Goal: Information Seeking & Learning: Find specific page/section

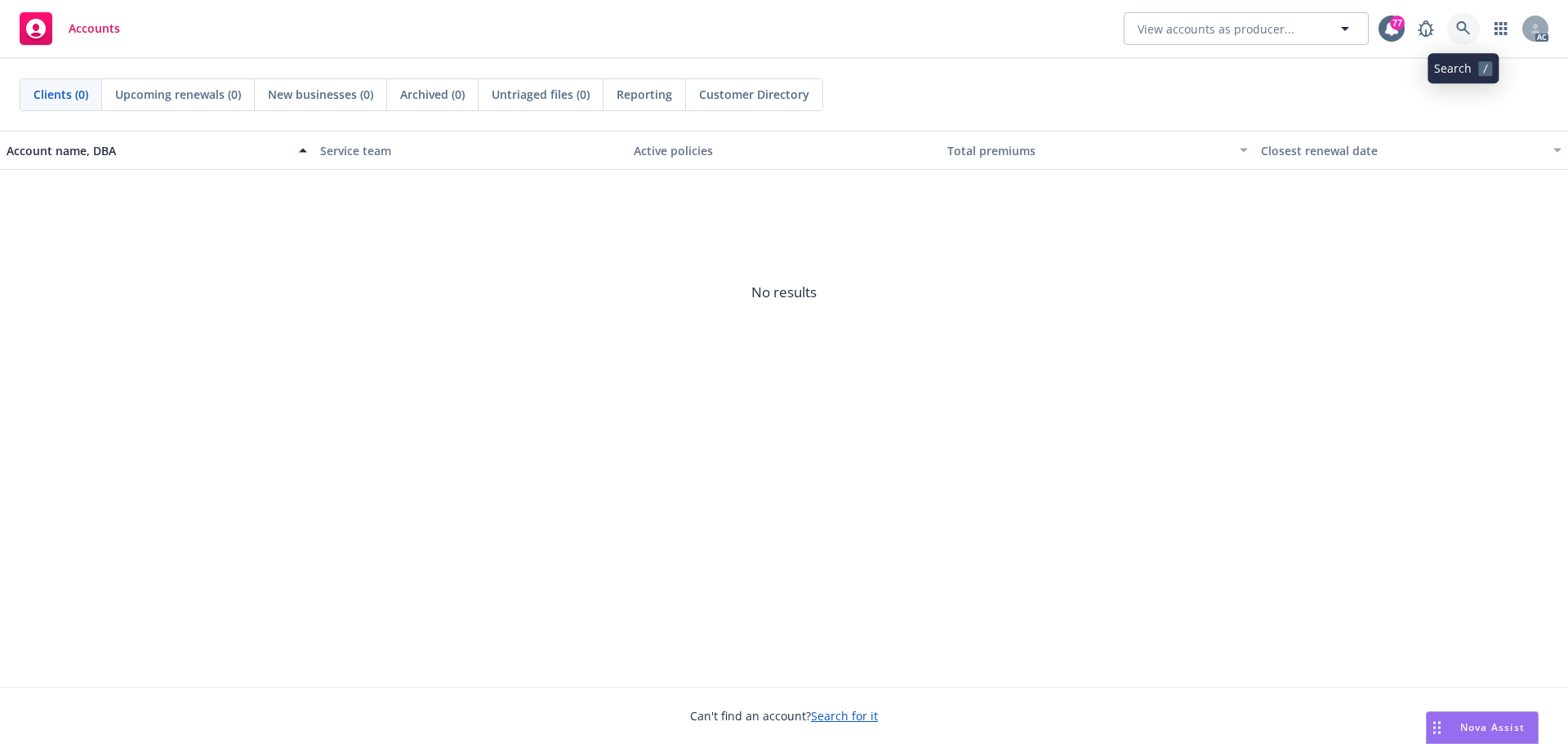
click at [1464, 27] on icon at bounding box center [1464, 29] width 15 height 15
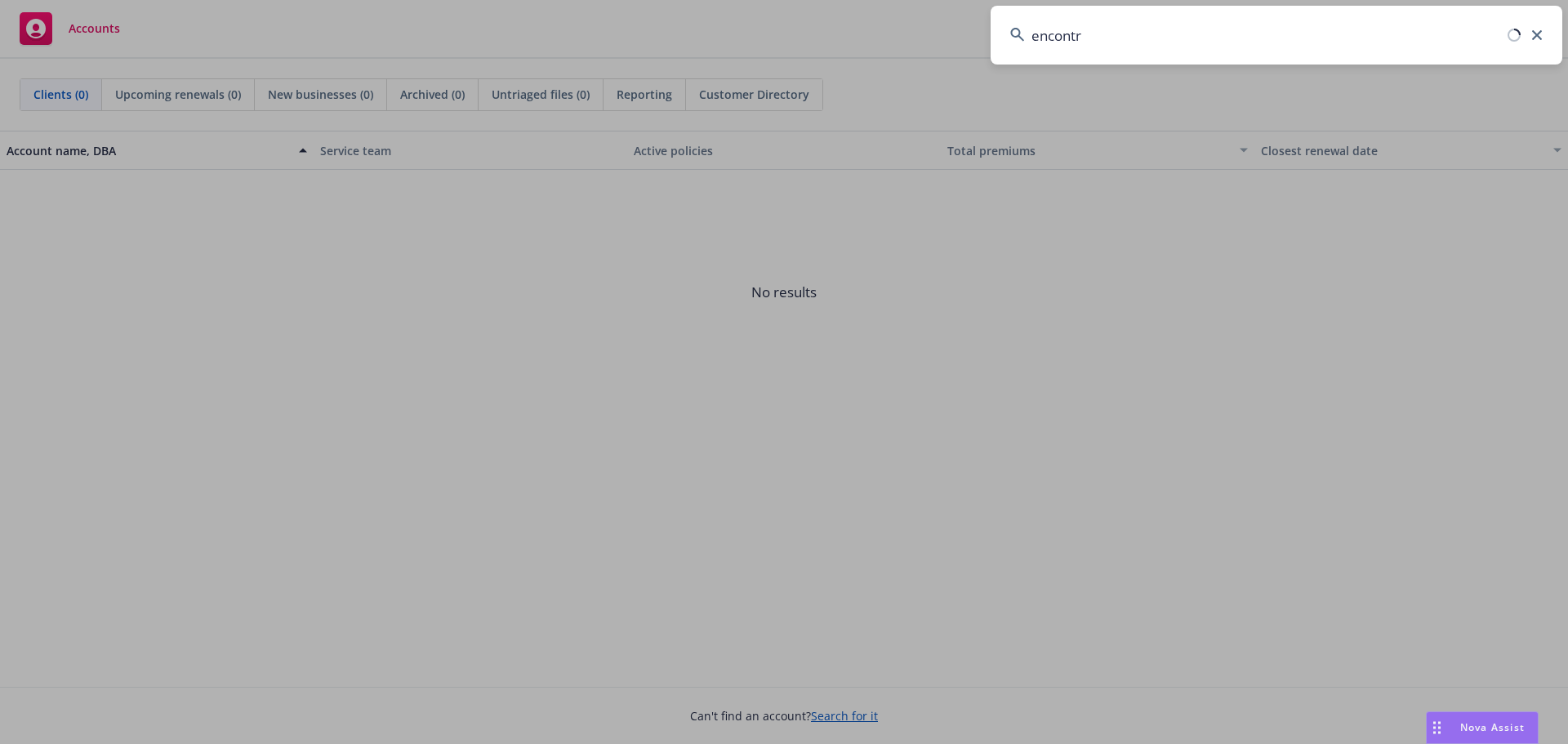
type input "encontro"
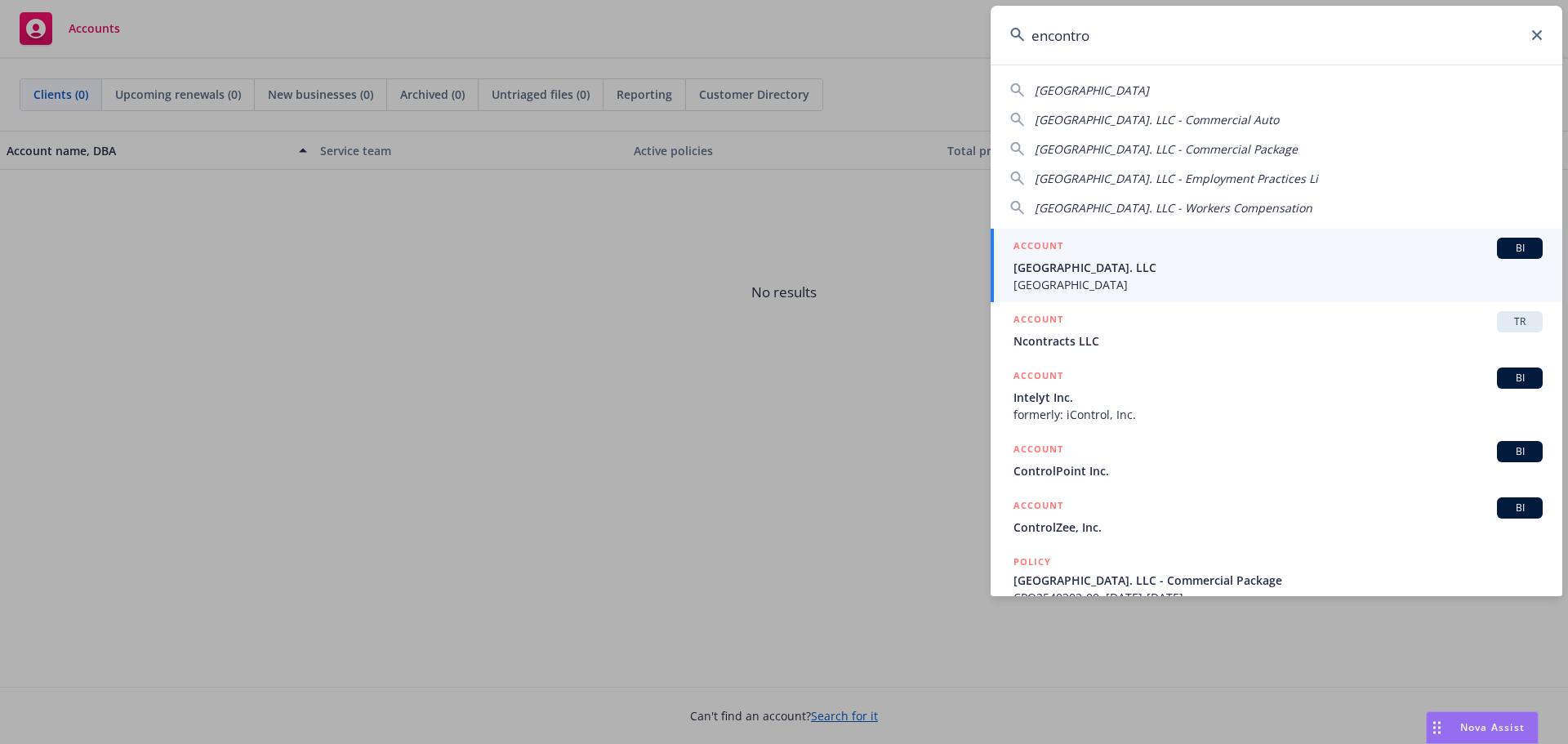
click at [1163, 250] on div "ACCOUNT BI" at bounding box center [1278, 248] width 529 height 21
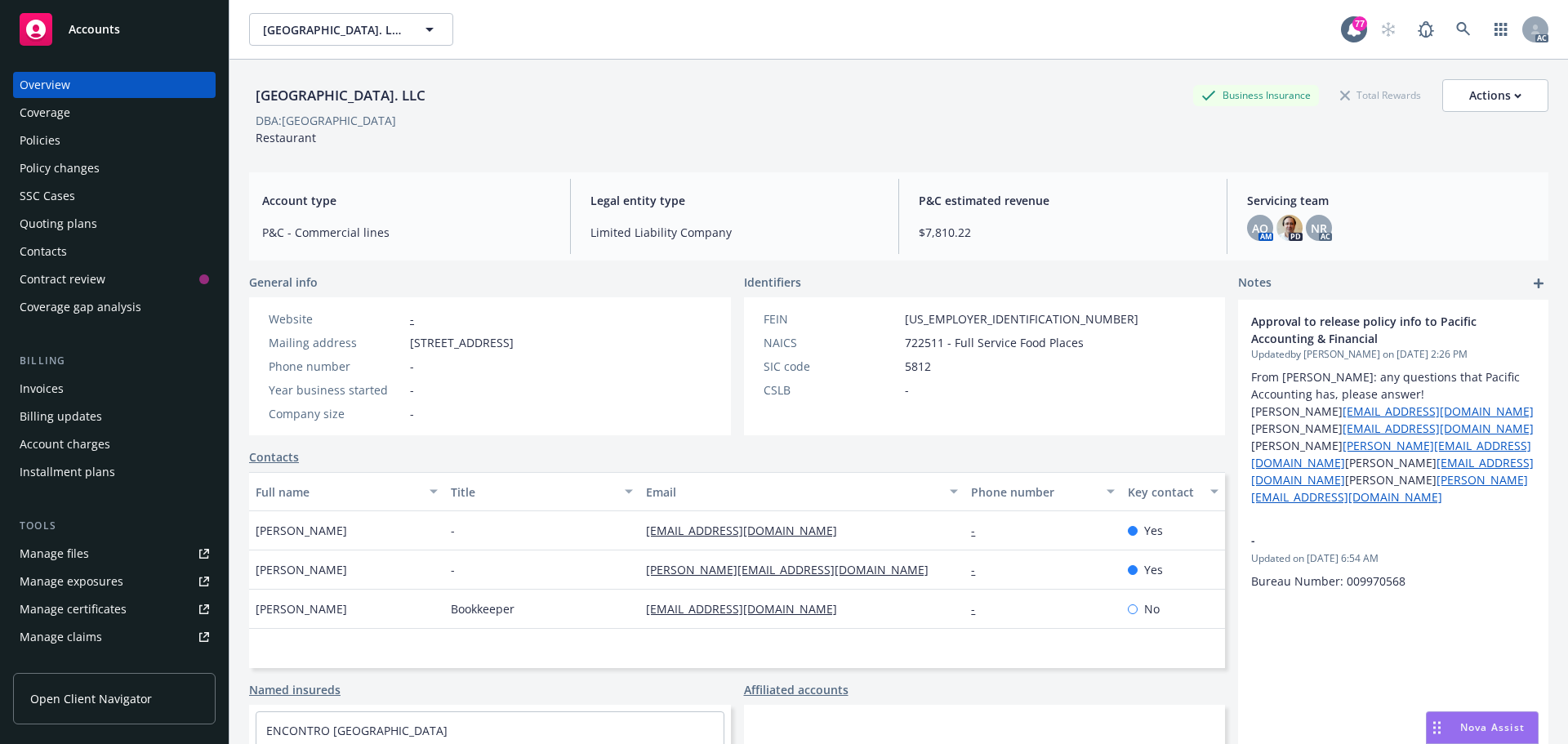
click at [46, 140] on div "Policies" at bounding box center [40, 140] width 41 height 26
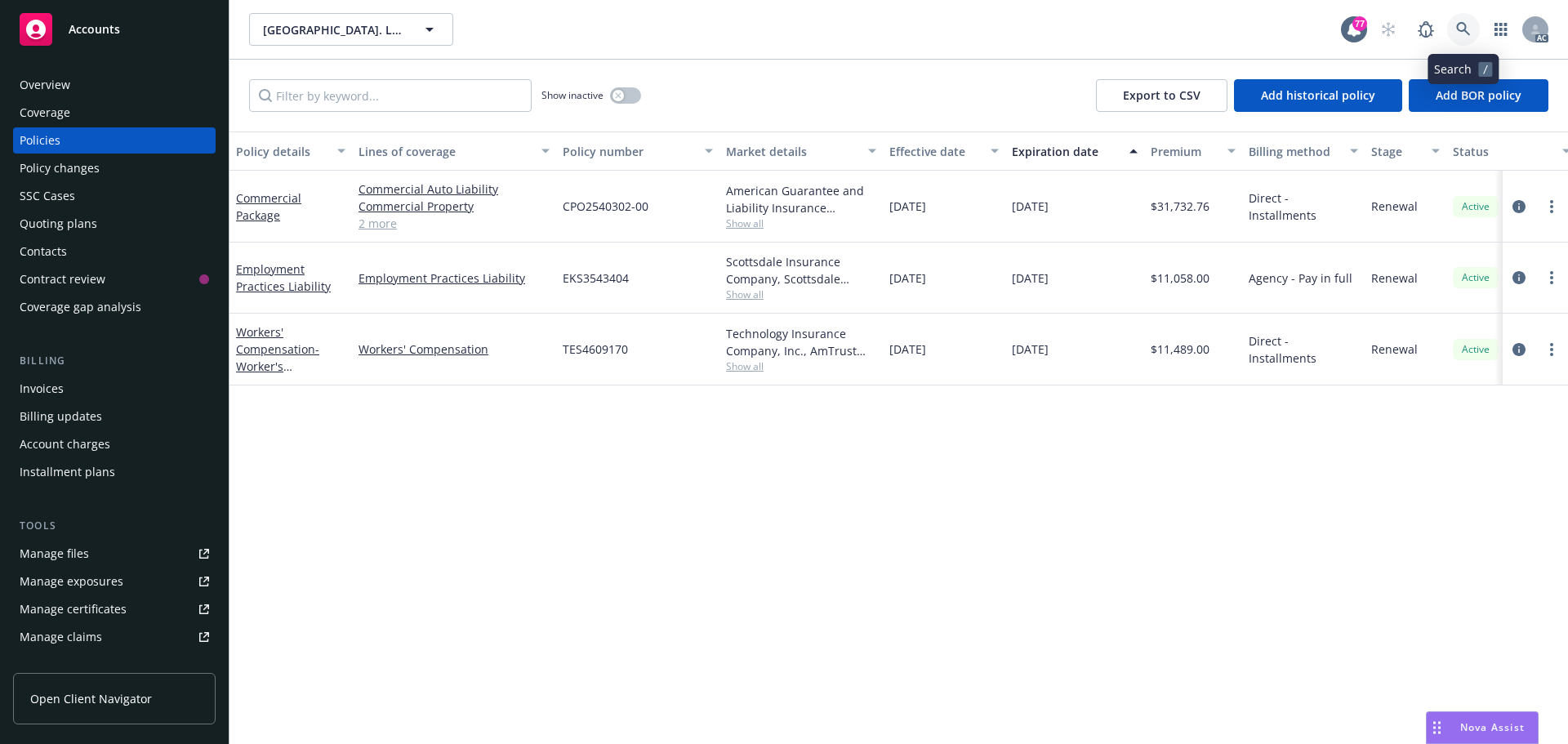
click at [1471, 20] on link at bounding box center [1463, 29] width 32 height 32
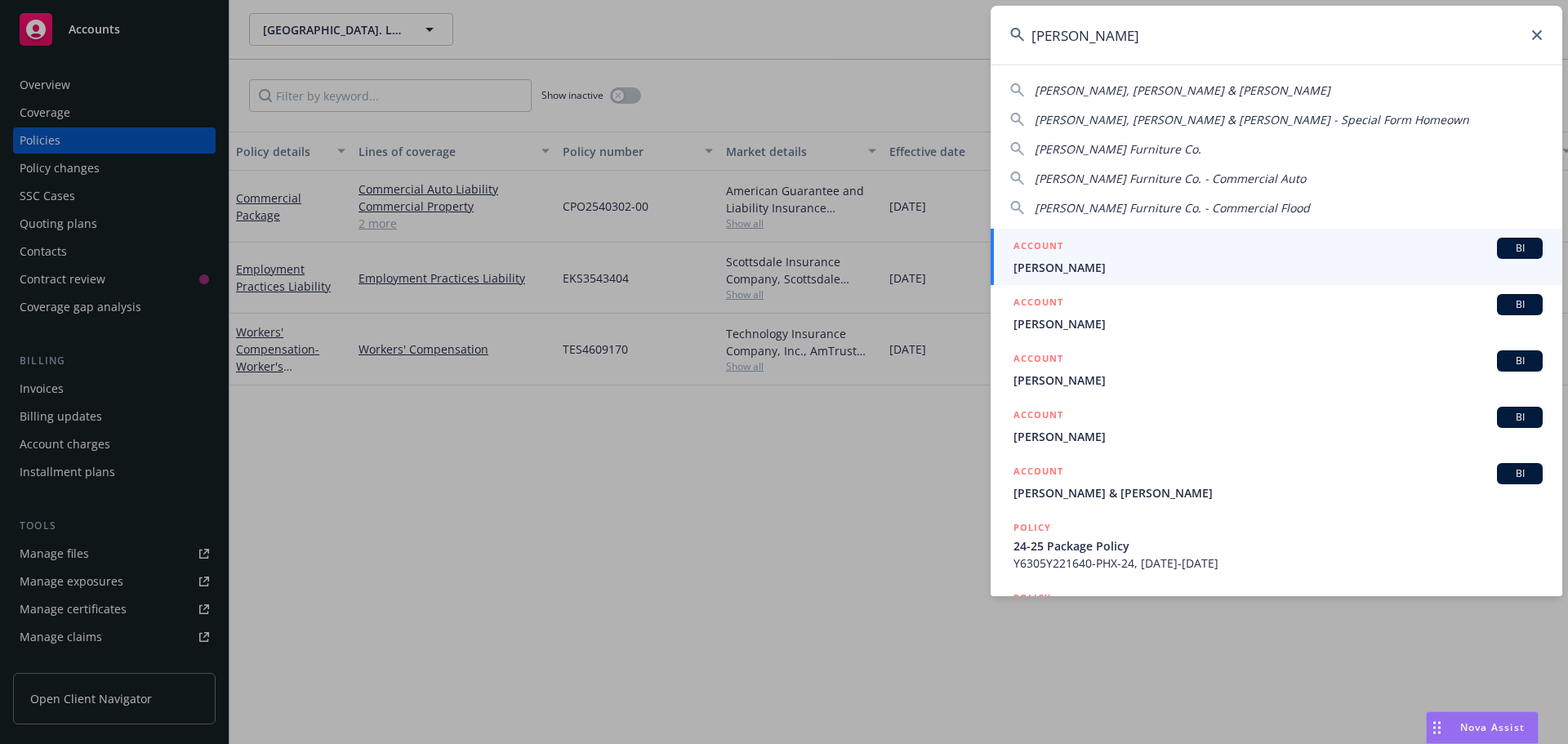
click at [1179, 154] on span "Gardner-White Furniture Co." at bounding box center [1117, 148] width 167 height 16
type input "Gardner-White Furniture Co."
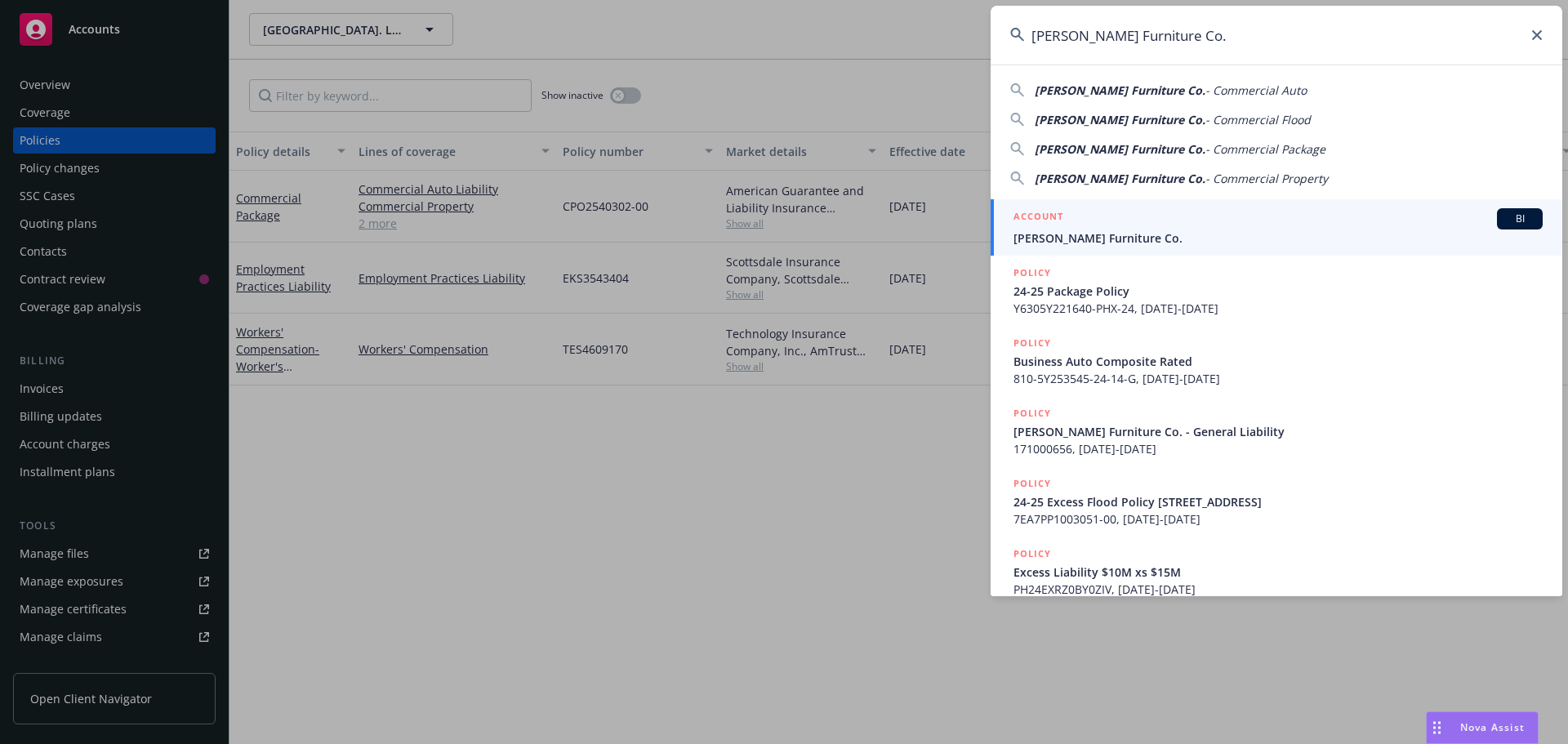
click at [1169, 218] on div "ACCOUNT BI" at bounding box center [1278, 218] width 529 height 21
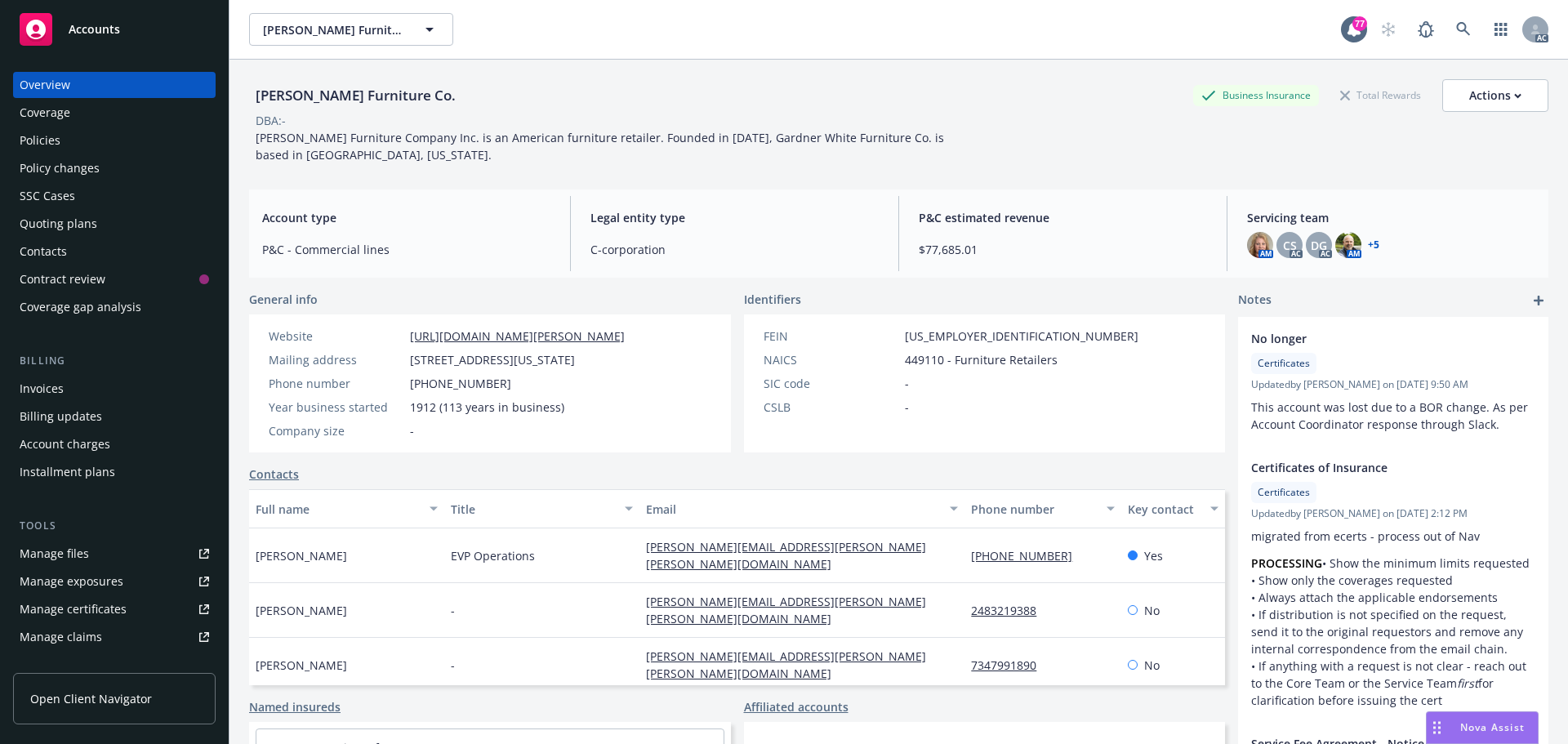
click at [81, 141] on div "Policies" at bounding box center [114, 140] width 190 height 26
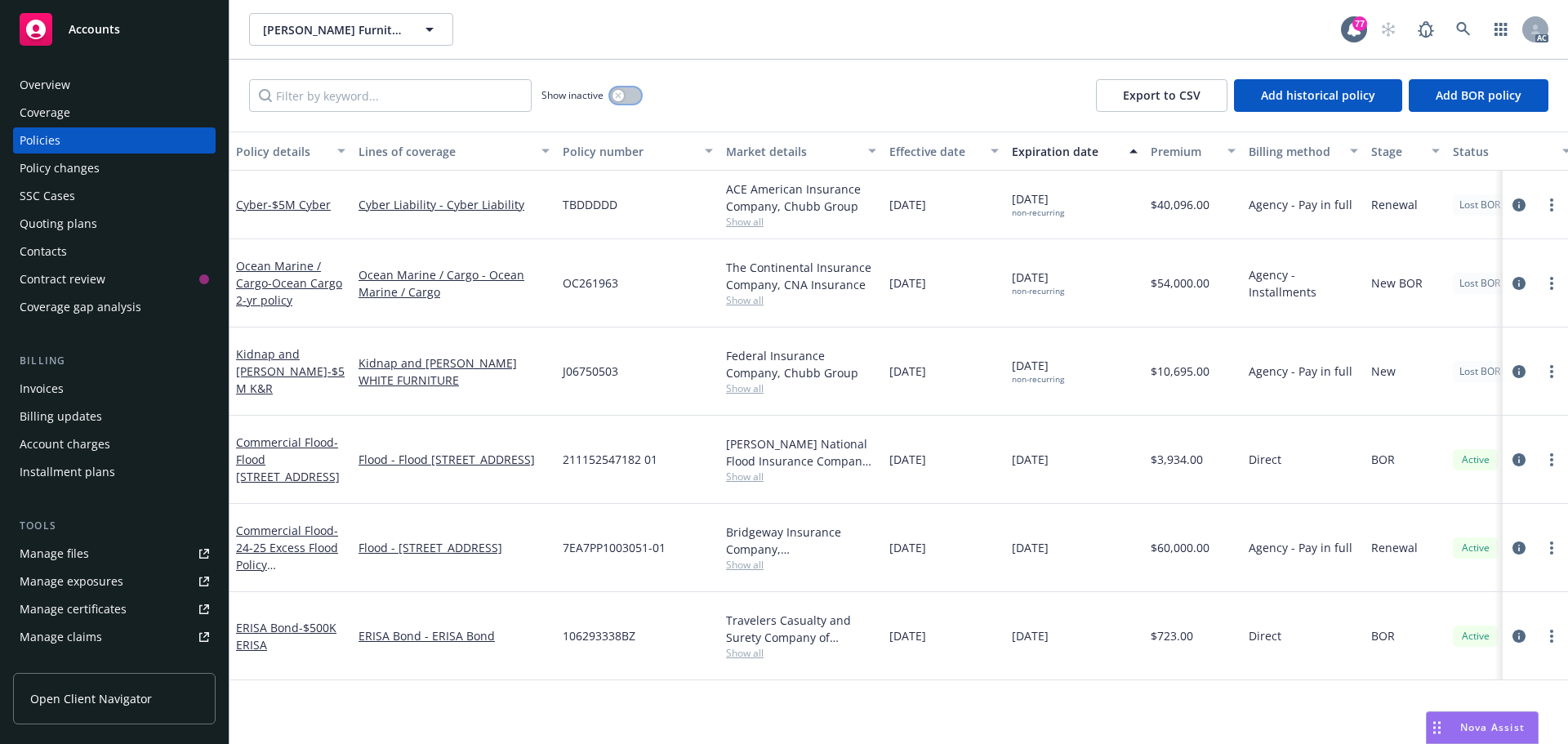
click at [622, 96] on div "button" at bounding box center [618, 95] width 11 height 11
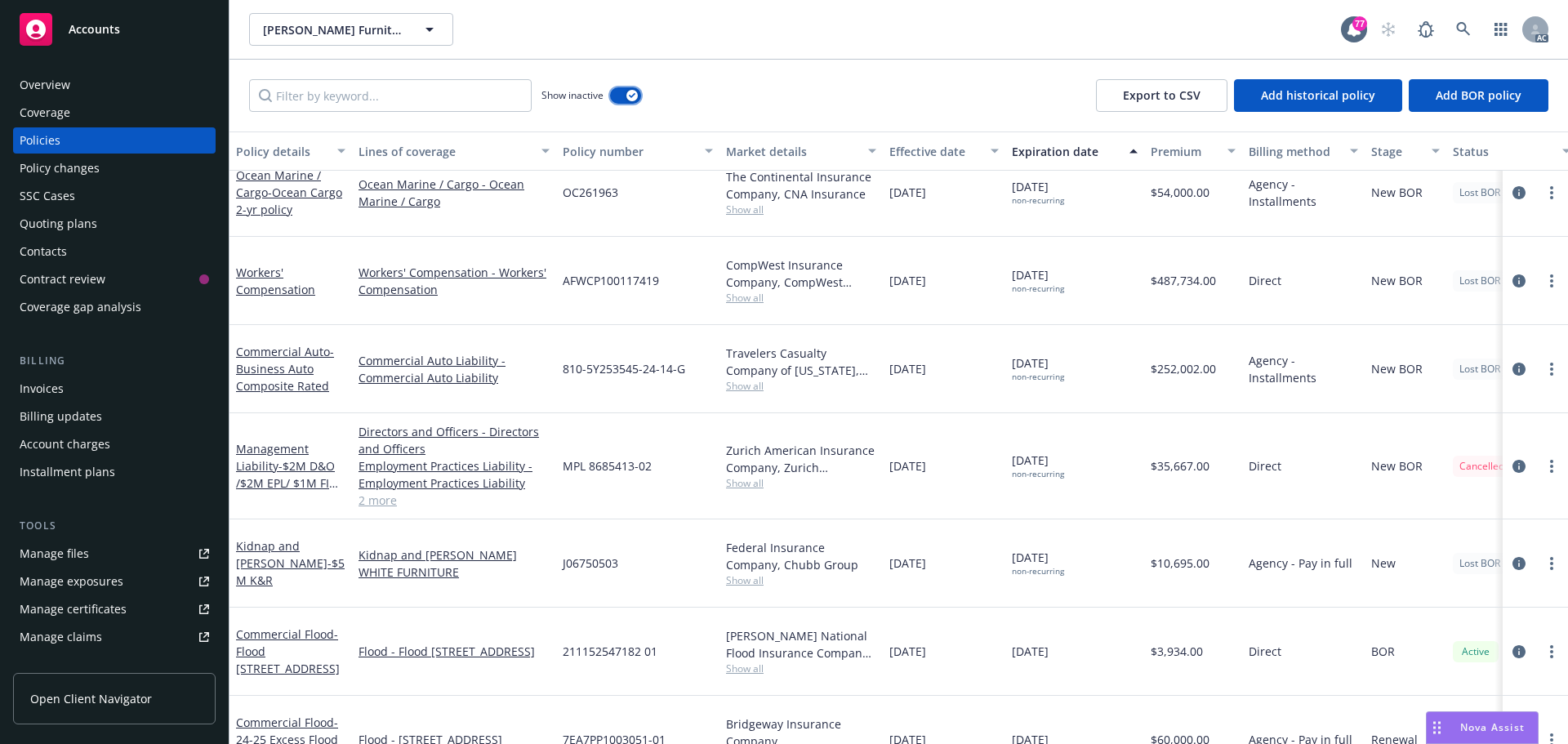
scroll to position [1222, 0]
click at [381, 491] on link "2 more" at bounding box center [454, 500] width 191 height 18
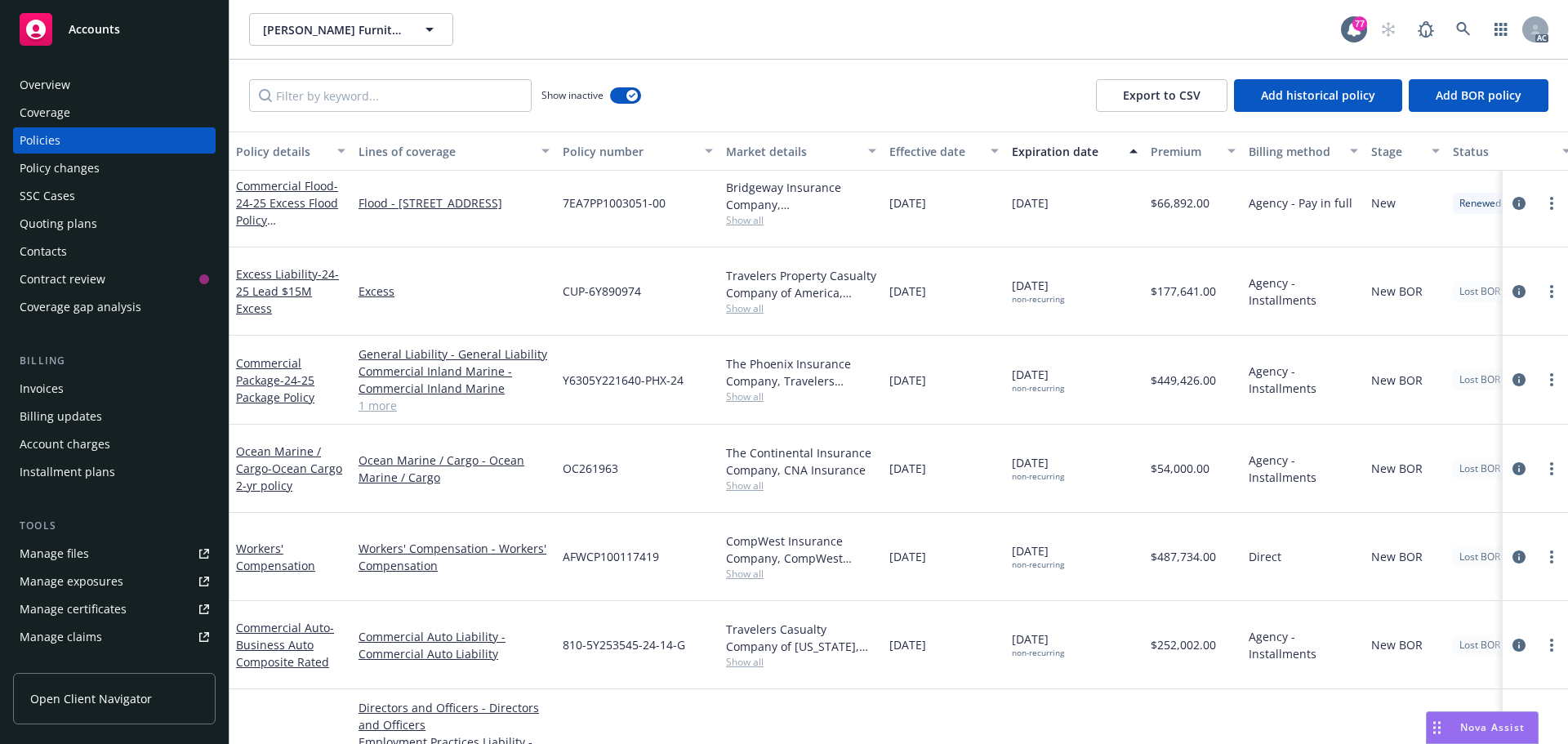
scroll to position [977, 0]
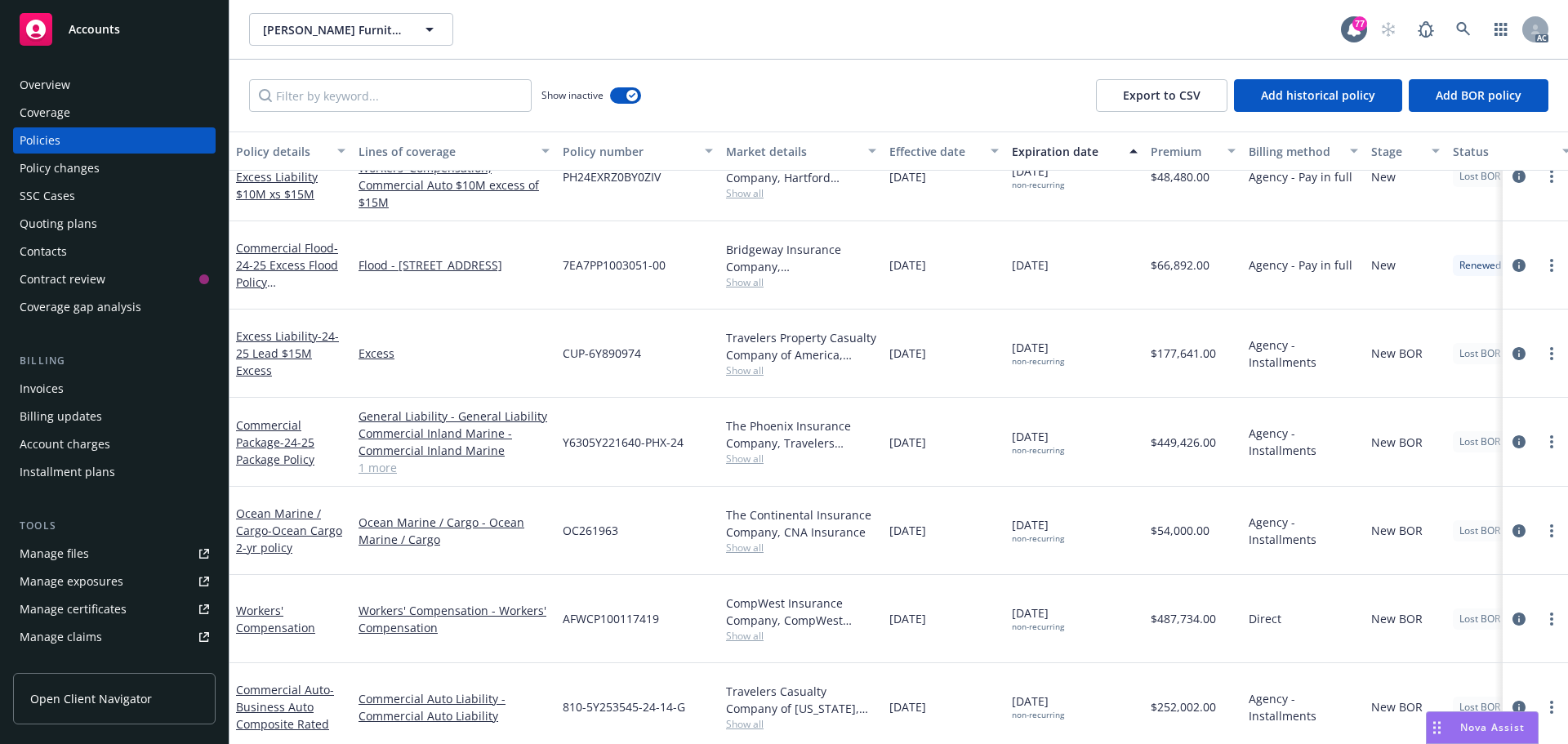
click at [374, 459] on link "1 more" at bounding box center [454, 467] width 191 height 18
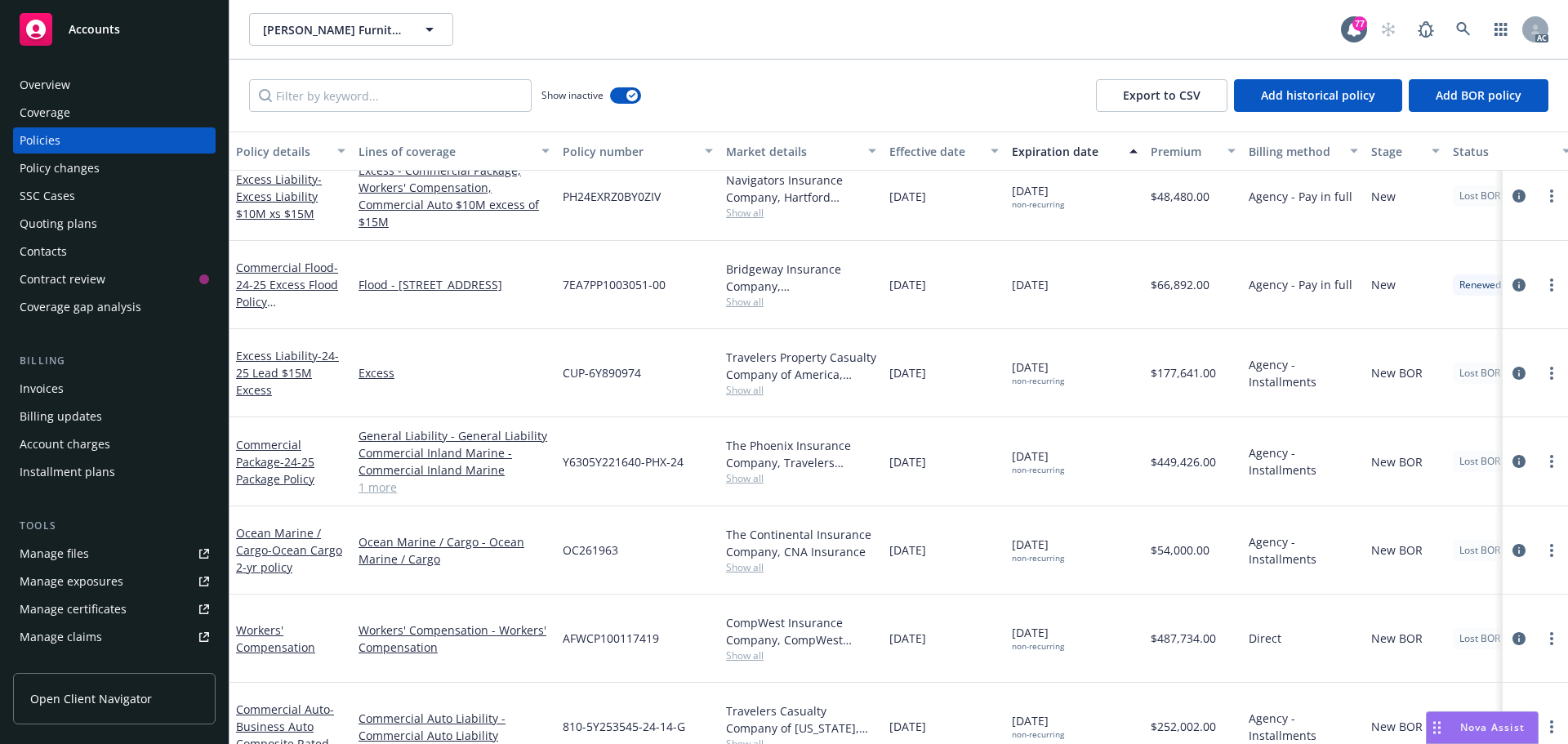
scroll to position [947, 0]
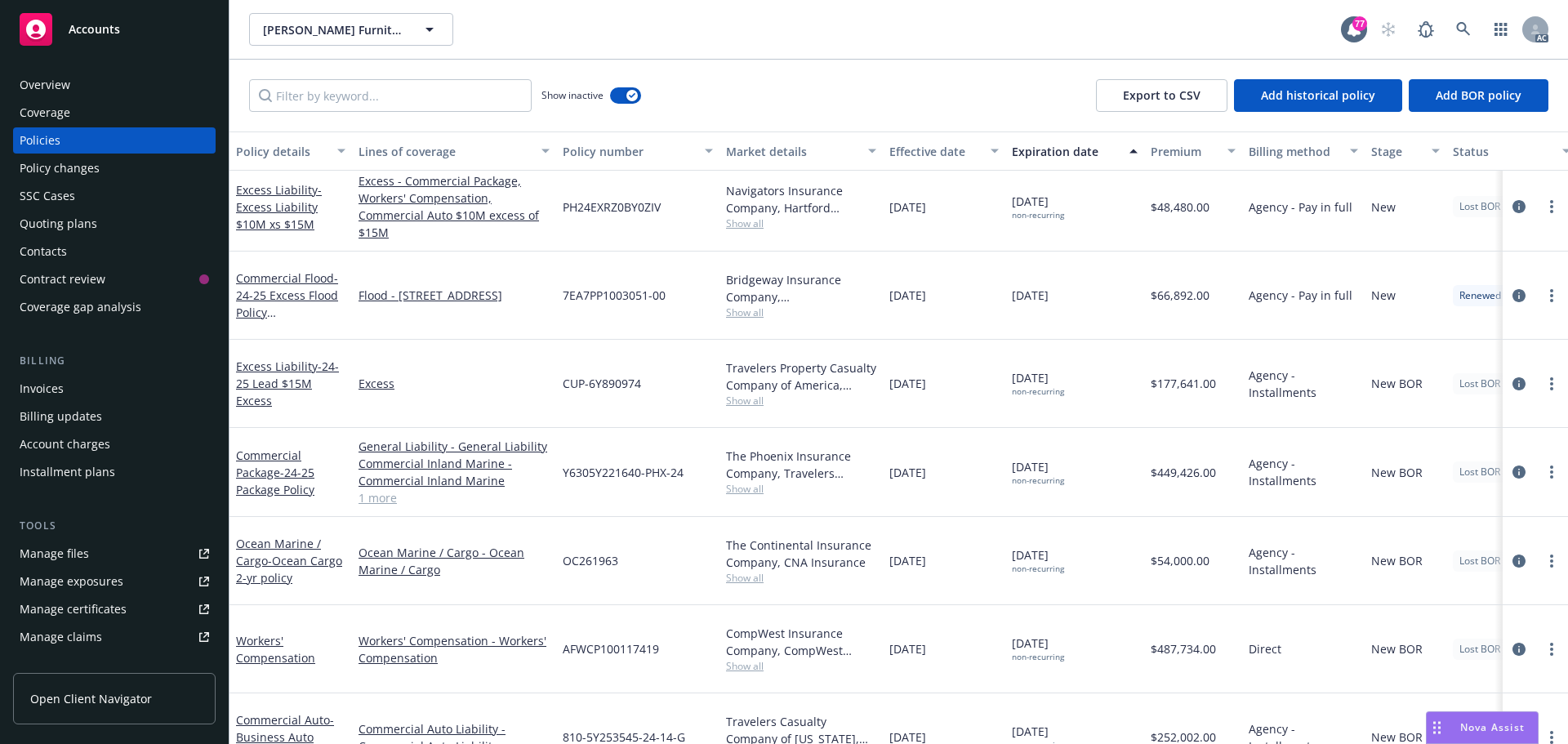
click at [59, 85] on div "Overview" at bounding box center [44, 85] width 51 height 26
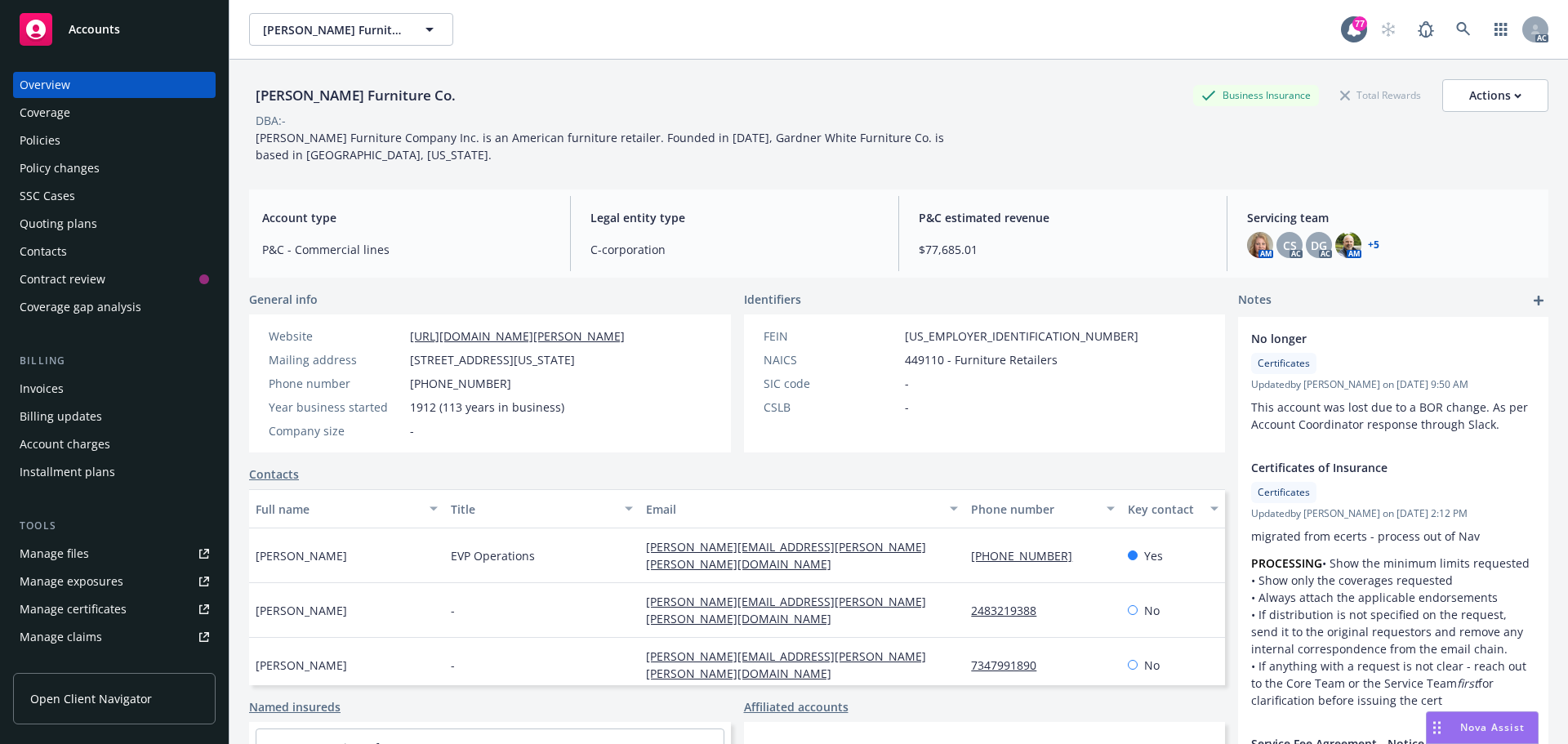
click at [90, 130] on div "Policies" at bounding box center [114, 140] width 190 height 26
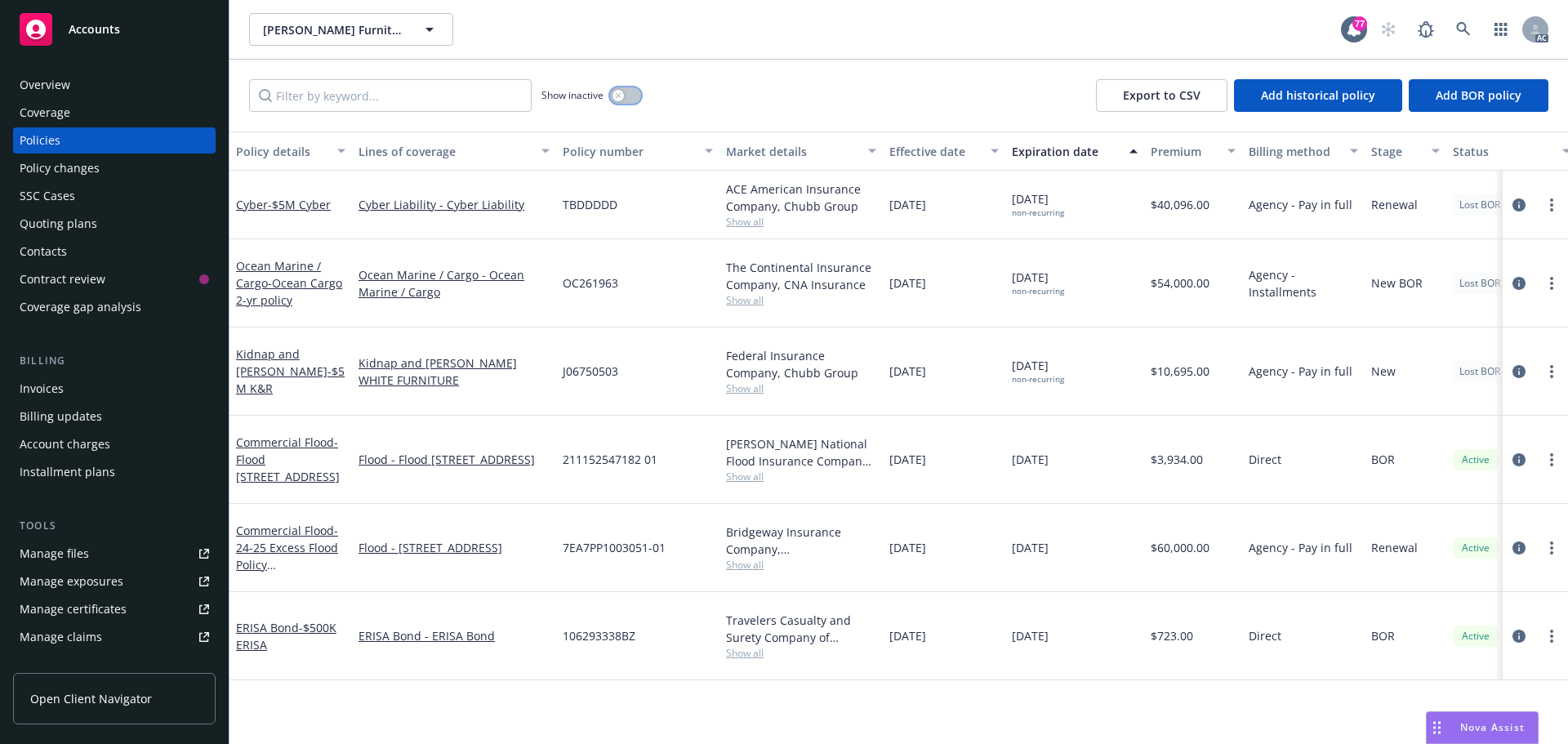
click at [632, 93] on button "button" at bounding box center [626, 96] width 31 height 17
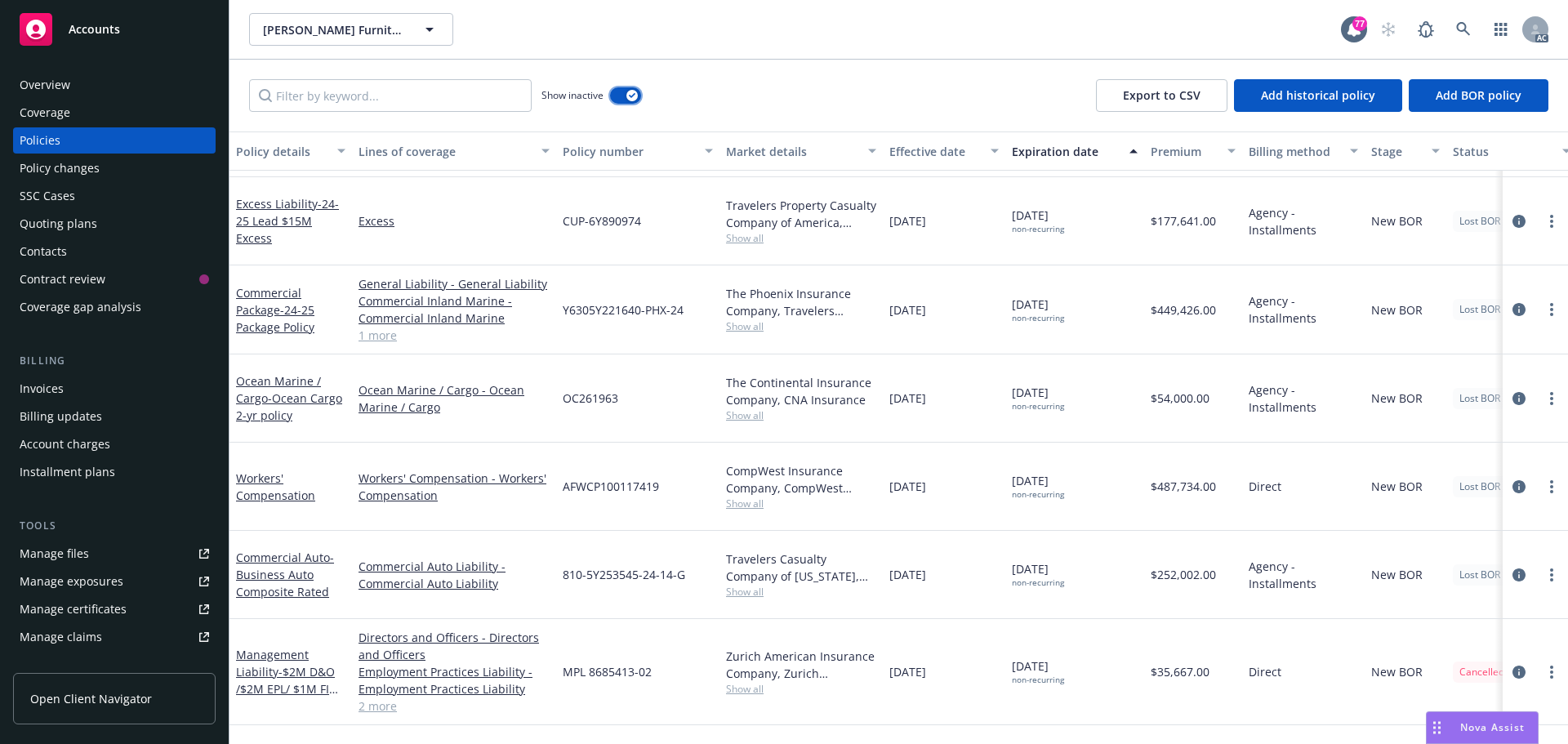
scroll to position [1143, 0]
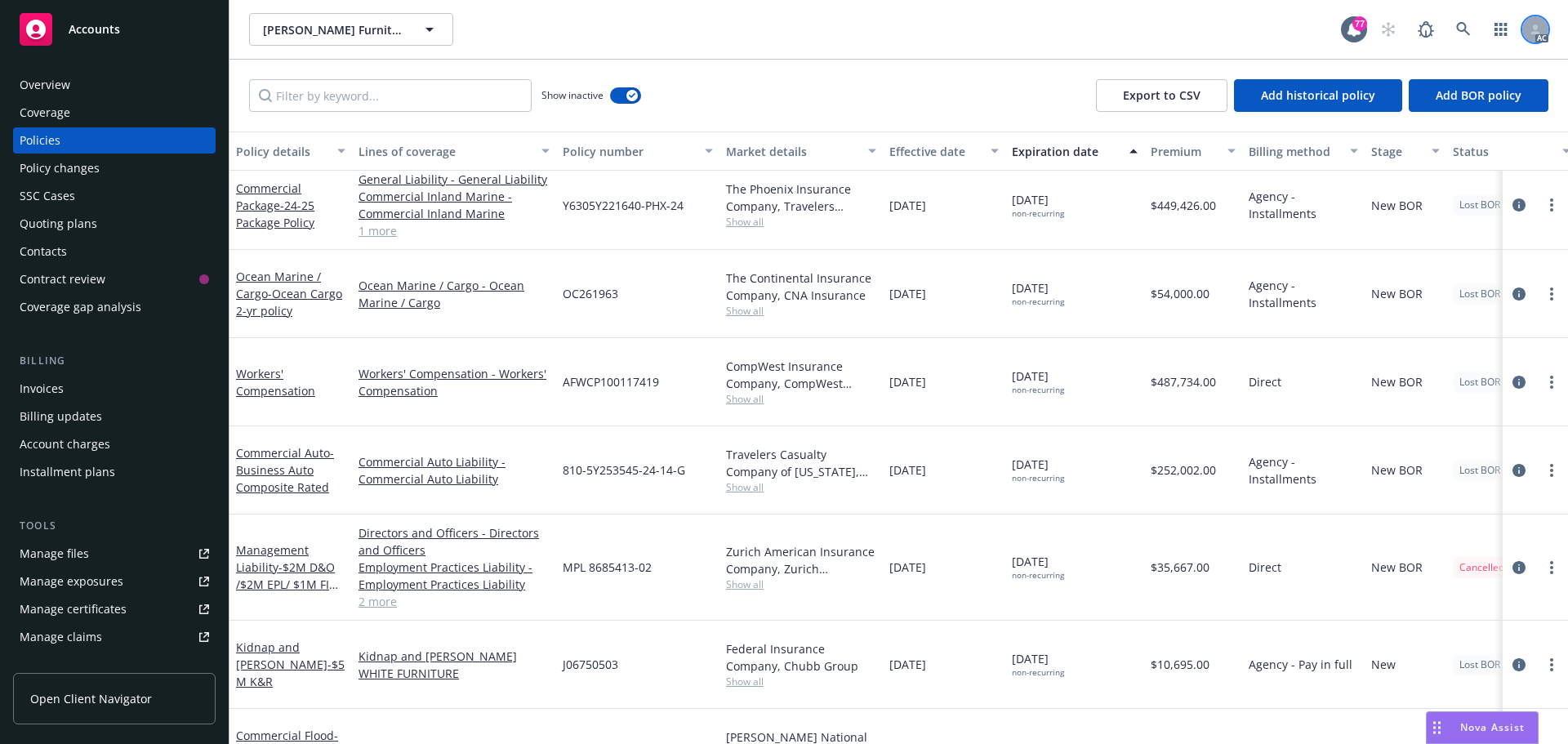
click at [1543, 30] on div at bounding box center [1535, 30] width 26 height 26
click at [72, 82] on div "Overview" at bounding box center [114, 85] width 190 height 26
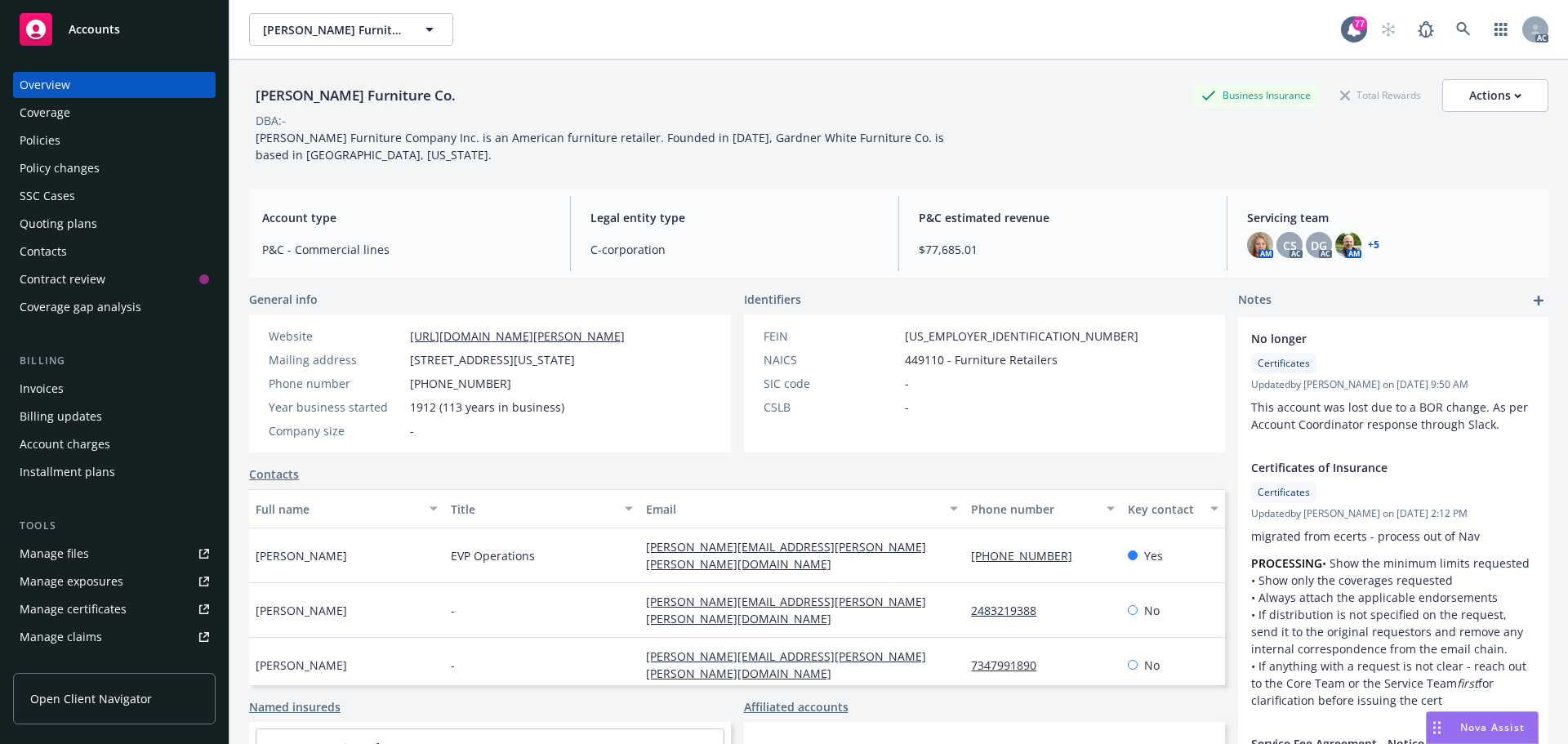
click at [1368, 244] on link "+ 5" at bounding box center [1373, 244] width 11 height 10
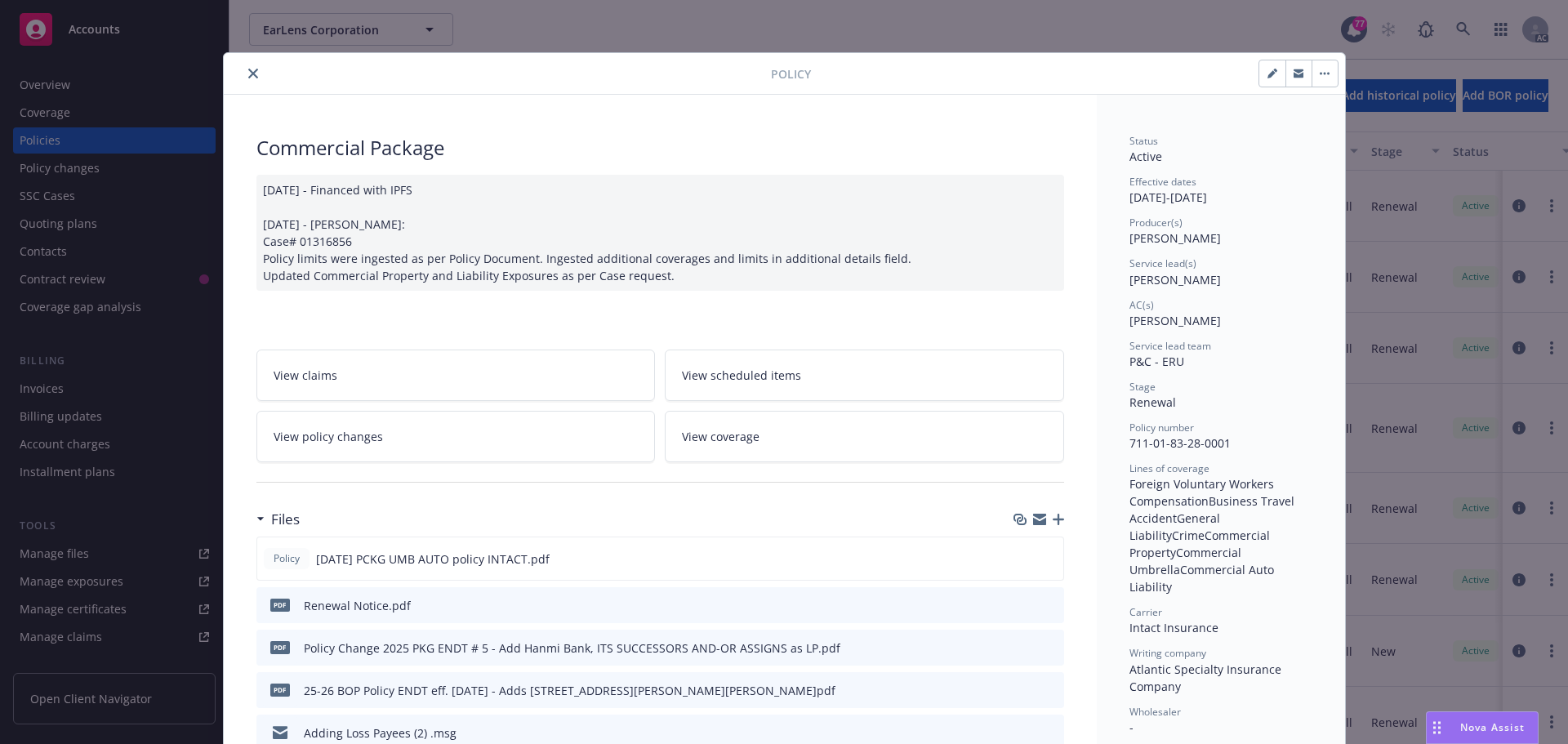
click at [252, 75] on button "close" at bounding box center [253, 73] width 19 height 19
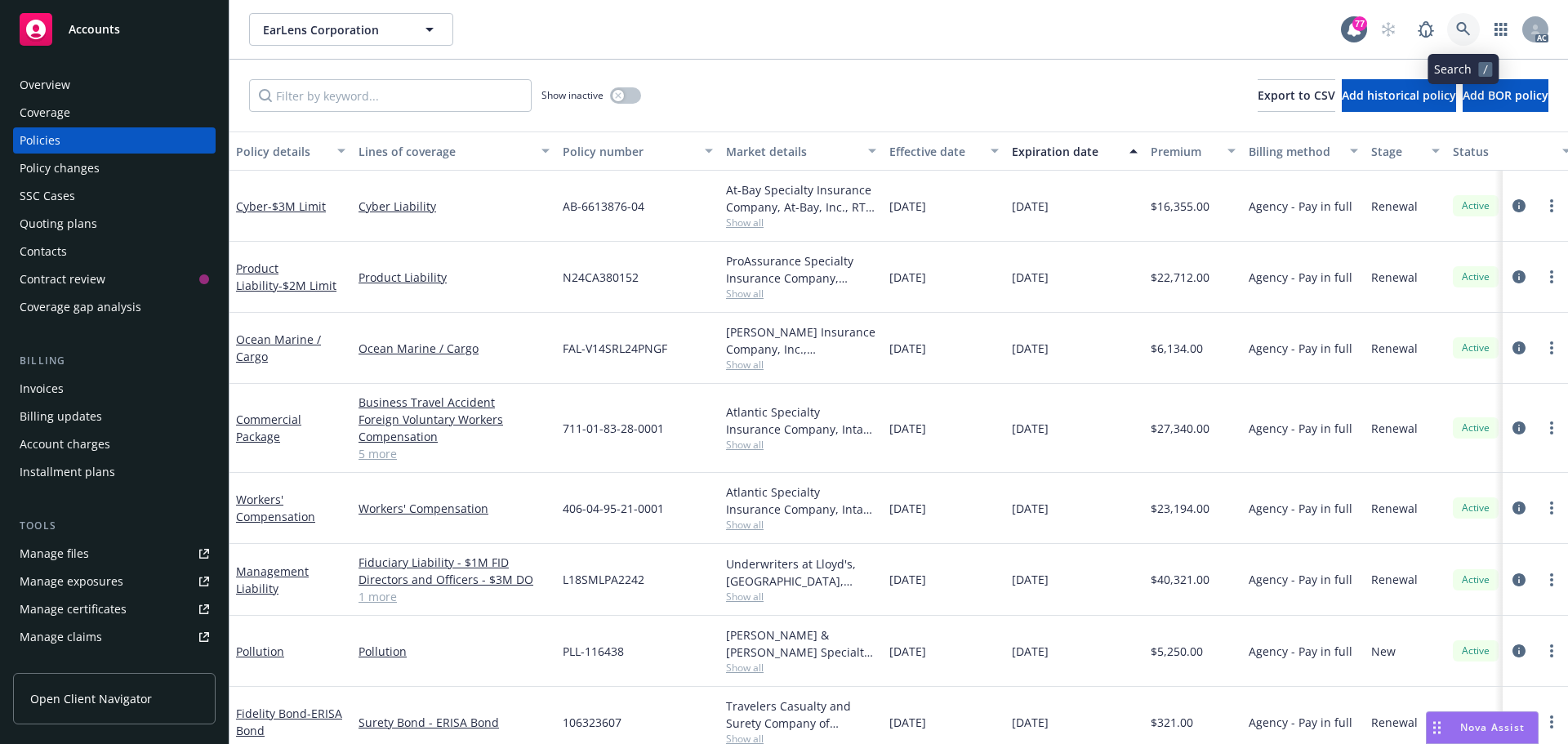
click at [1462, 33] on icon at bounding box center [1464, 30] width 15 height 15
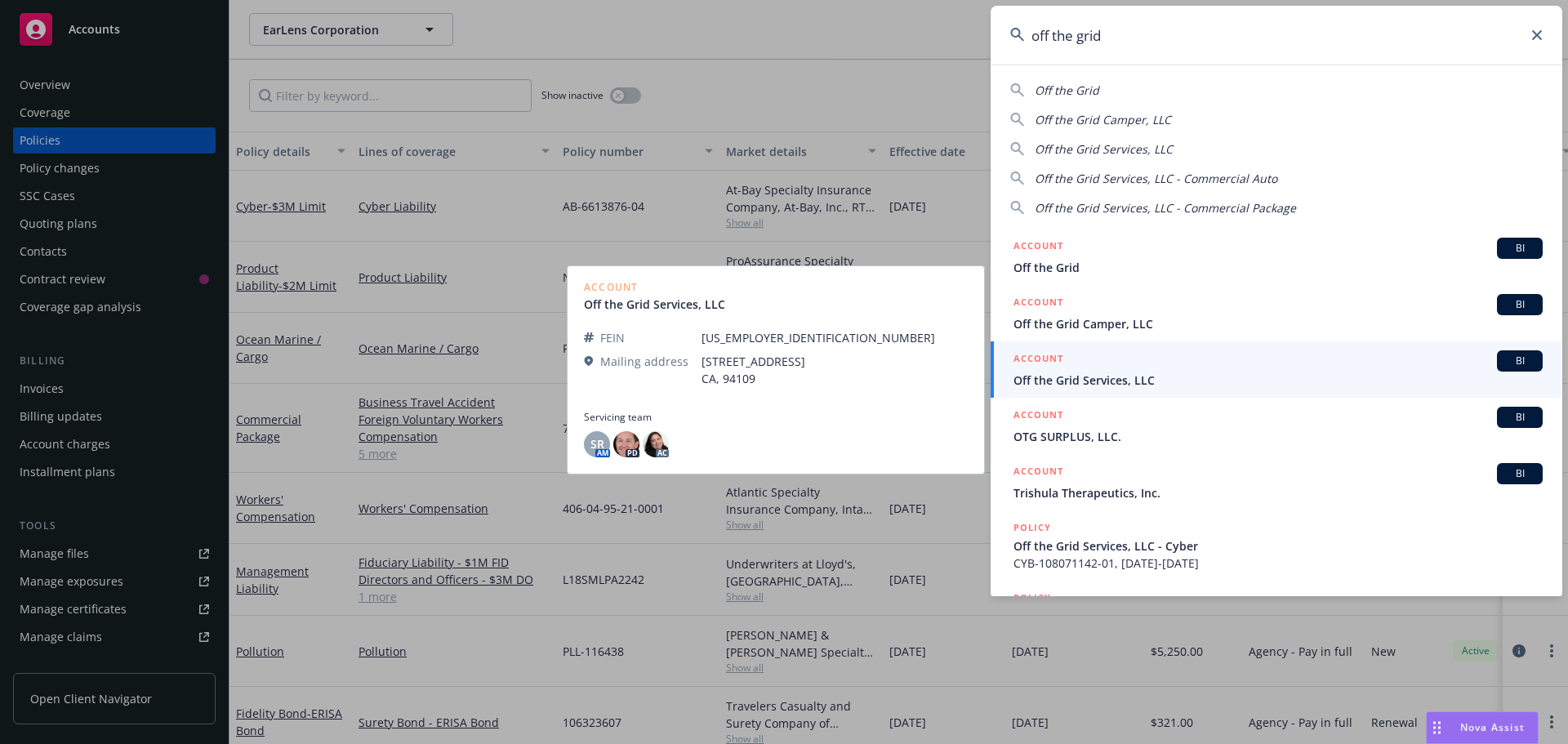
type input "off the grid"
click at [1153, 372] on div "ACCOUNT BI Off the Grid Services, LLC" at bounding box center [1278, 370] width 529 height 39
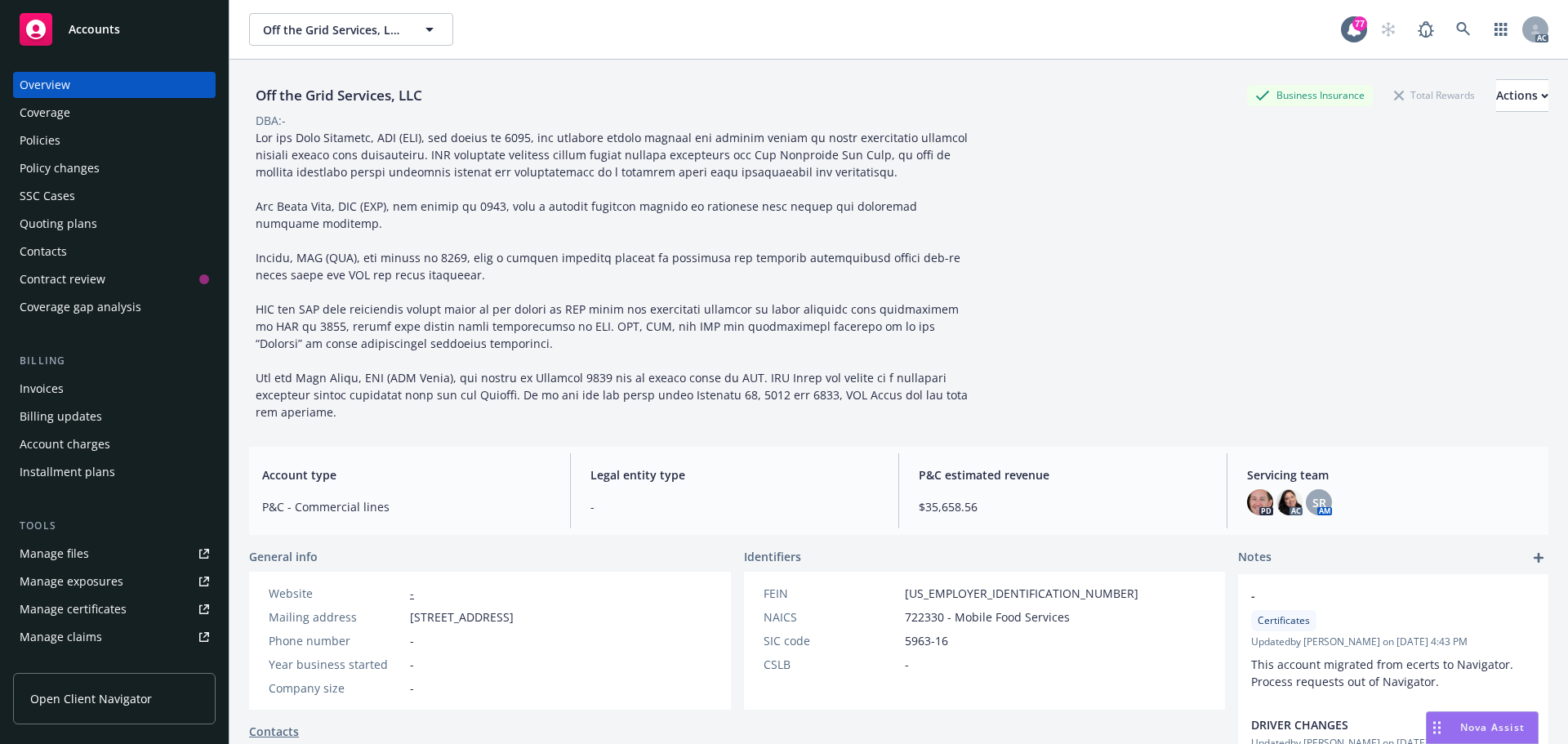
click at [79, 137] on div "Policies" at bounding box center [114, 140] width 190 height 26
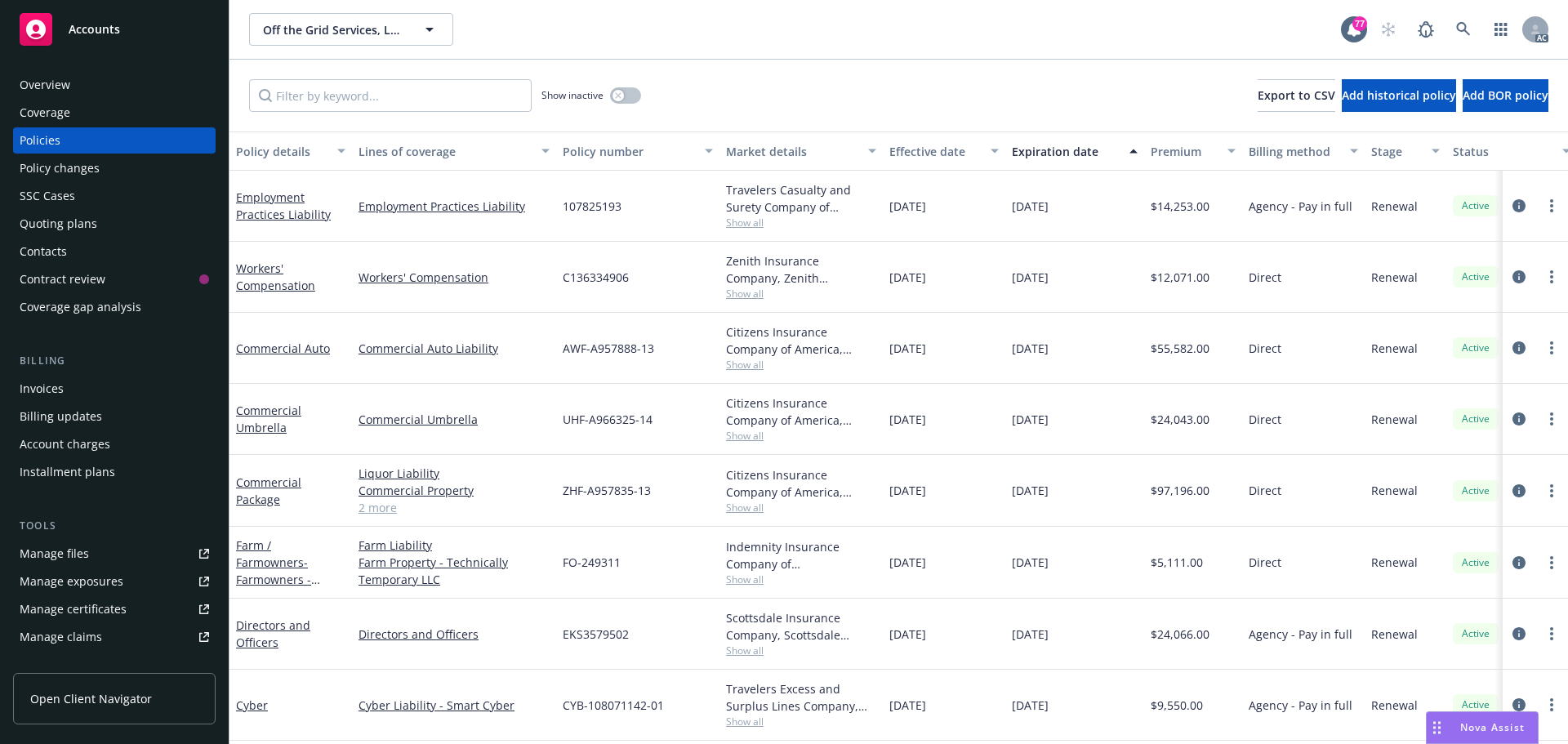
drag, startPoint x: 1512, startPoint y: 348, endPoint x: 1445, endPoint y: 351, distance: 67.1
click at [1513, 348] on icon "circleInformation" at bounding box center [1519, 348] width 13 height 13
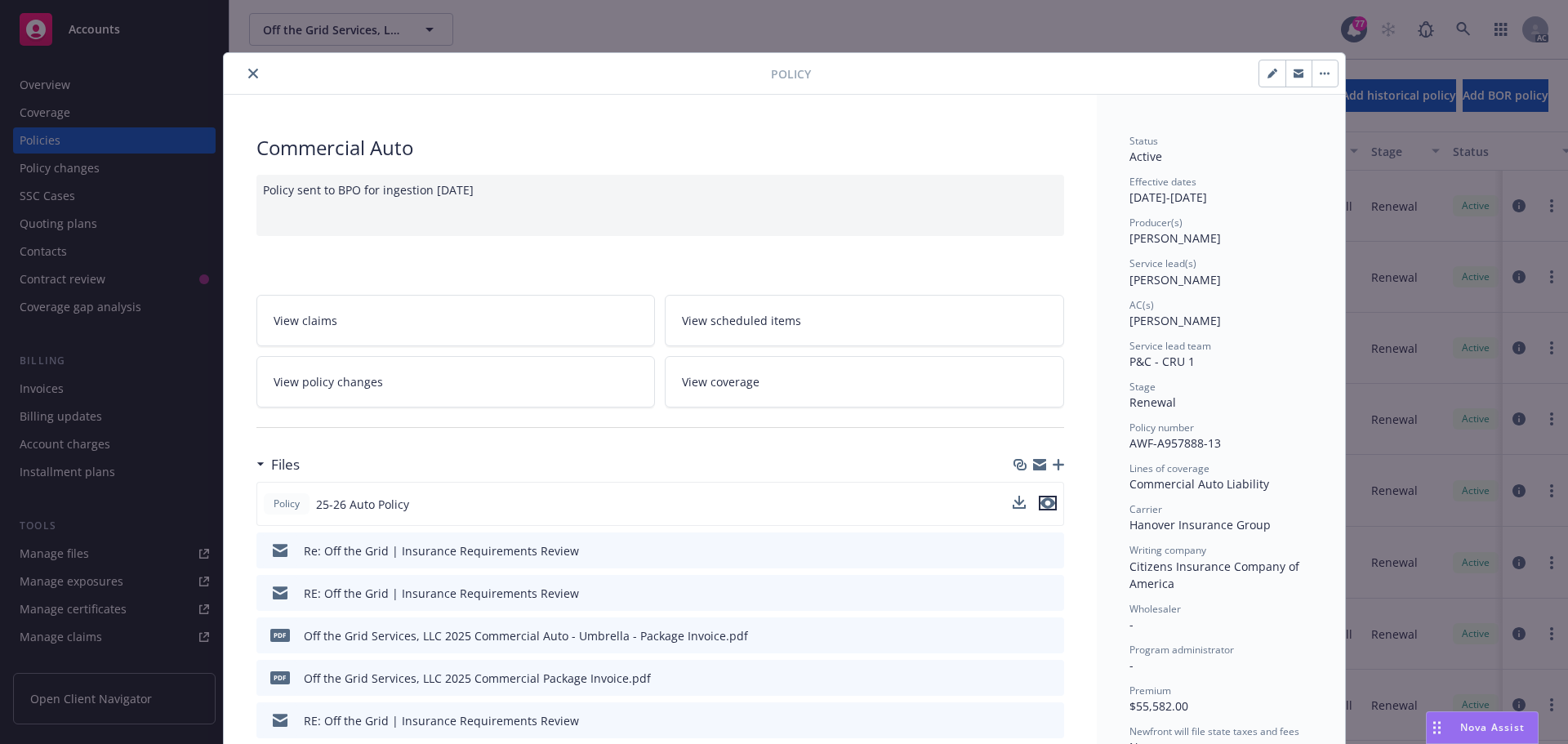
click at [1042, 501] on icon "preview file" at bounding box center [1048, 503] width 15 height 11
click at [248, 73] on icon "close" at bounding box center [253, 73] width 10 height 10
